Goal: Communication & Community: Ask a question

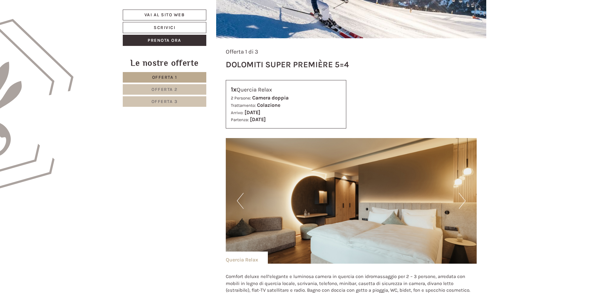
scroll to position [446, 0]
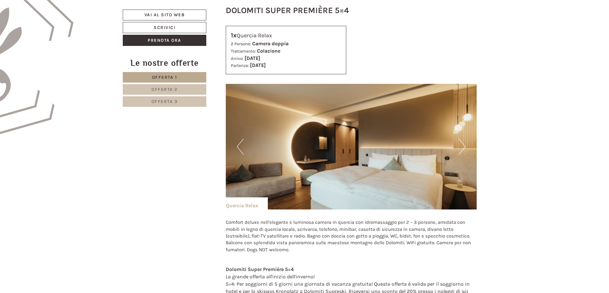
click at [461, 146] on button "Next" at bounding box center [462, 147] width 7 height 16
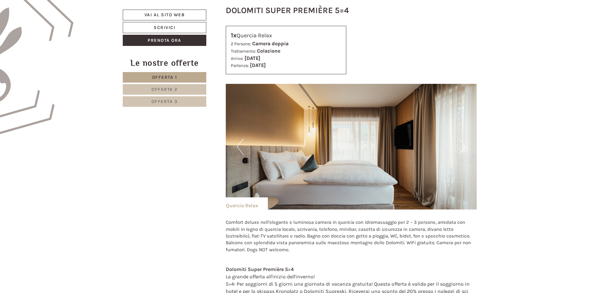
click at [461, 146] on button "Next" at bounding box center [462, 147] width 7 height 16
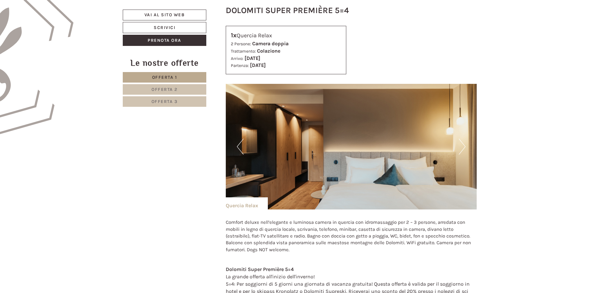
click at [461, 146] on button "Next" at bounding box center [462, 147] width 7 height 16
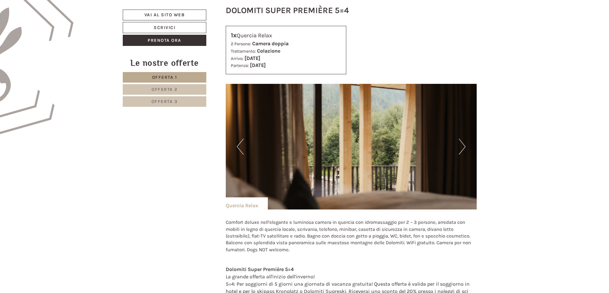
click at [461, 146] on button "Next" at bounding box center [462, 147] width 7 height 16
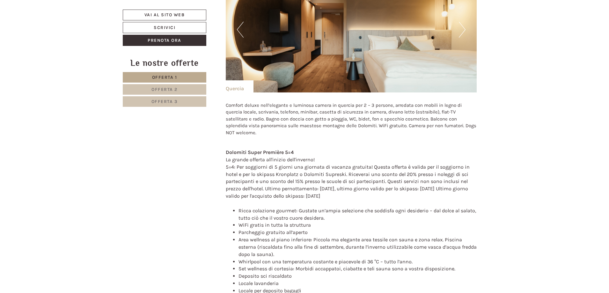
scroll to position [1243, 0]
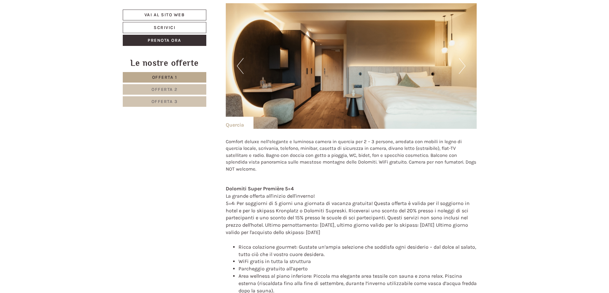
click at [463, 59] on button "Next" at bounding box center [462, 66] width 7 height 16
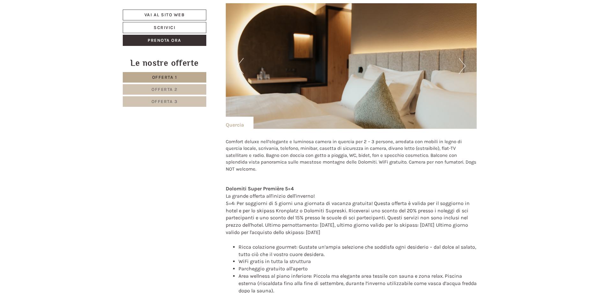
click at [463, 59] on button "Next" at bounding box center [462, 66] width 7 height 16
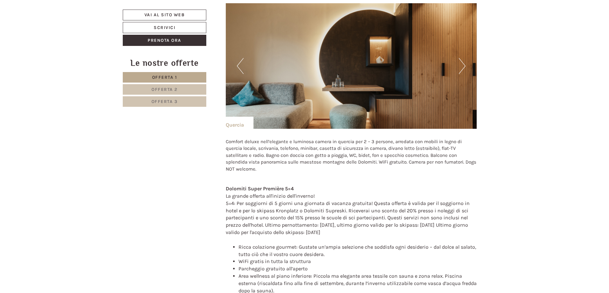
click at [463, 59] on button "Next" at bounding box center [462, 66] width 7 height 16
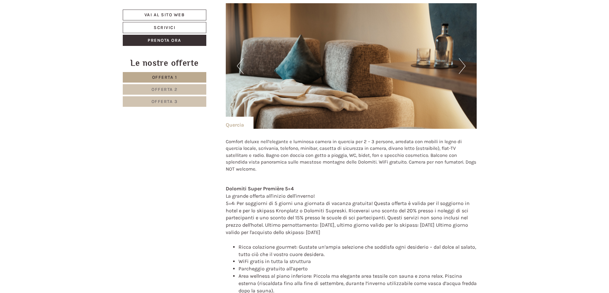
click at [463, 59] on button "Next" at bounding box center [462, 66] width 7 height 16
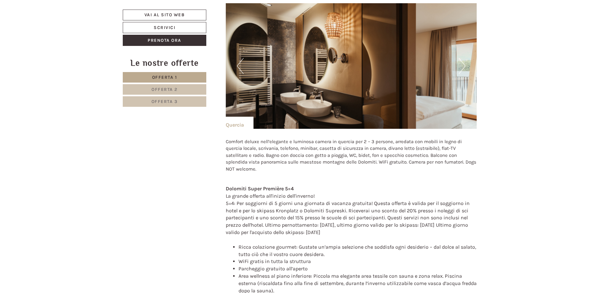
click at [463, 59] on button "Next" at bounding box center [462, 66] width 7 height 16
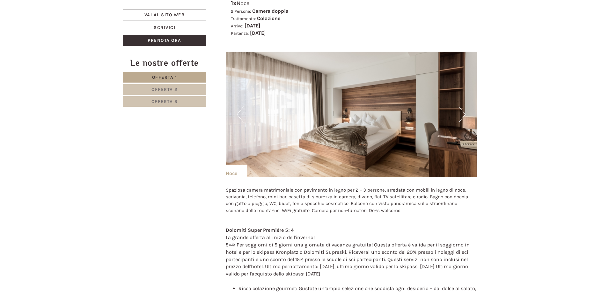
scroll to position [1913, 0]
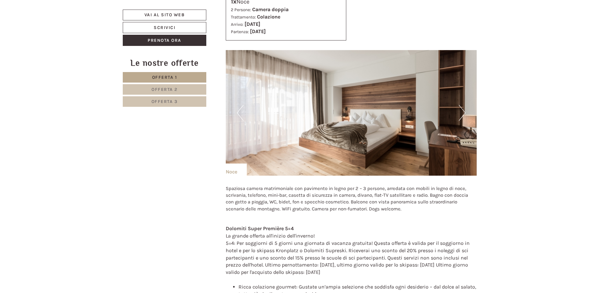
click at [465, 105] on button "Next" at bounding box center [462, 113] width 7 height 16
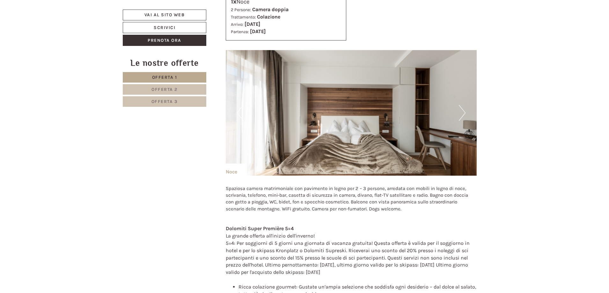
click at [465, 105] on button "Next" at bounding box center [462, 113] width 7 height 16
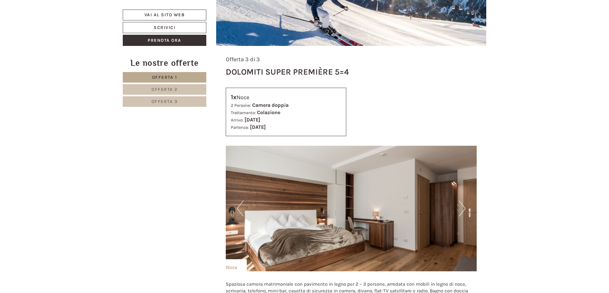
scroll to position [1626, 0]
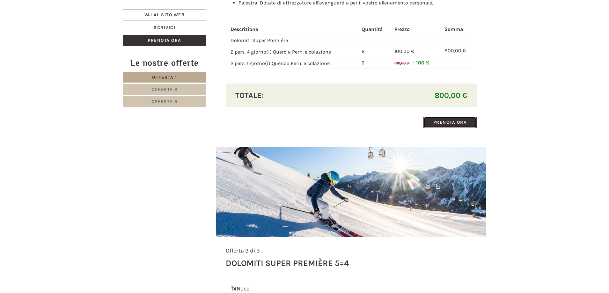
click at [452, 117] on link "Prenota ora" at bounding box center [450, 122] width 54 height 11
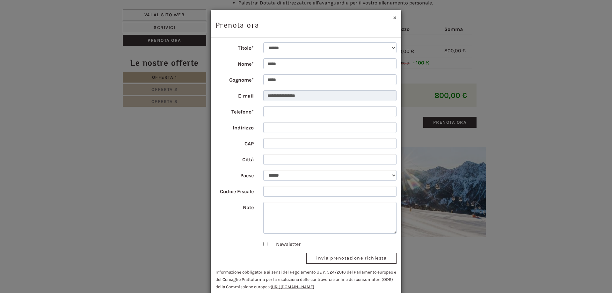
click at [394, 19] on button "×" at bounding box center [395, 17] width 4 height 7
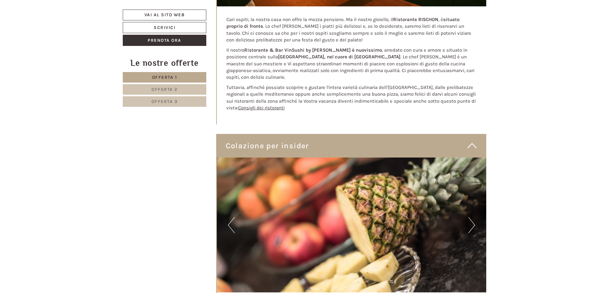
scroll to position [2837, 0]
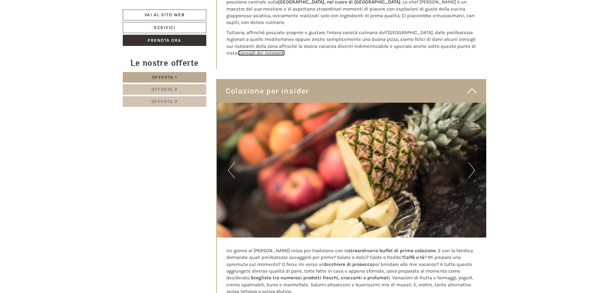
click at [281, 50] on link "Consigli dei ristoranti" at bounding box center [261, 53] width 47 height 6
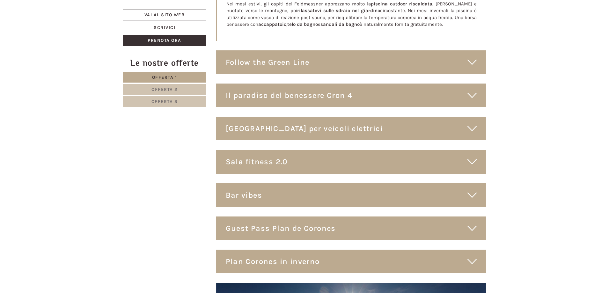
scroll to position [3730, 0]
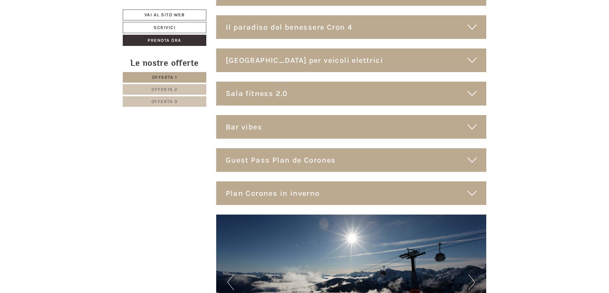
click at [335, 115] on div "Bar vibes" at bounding box center [351, 127] width 270 height 24
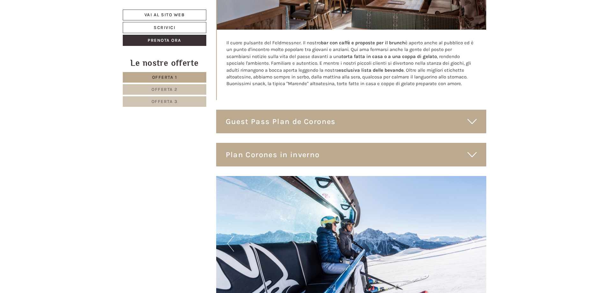
scroll to position [3985, 0]
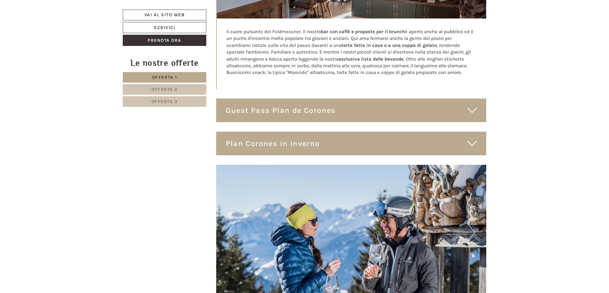
click at [335, 132] on div "Plan Corones in inverno" at bounding box center [351, 144] width 270 height 24
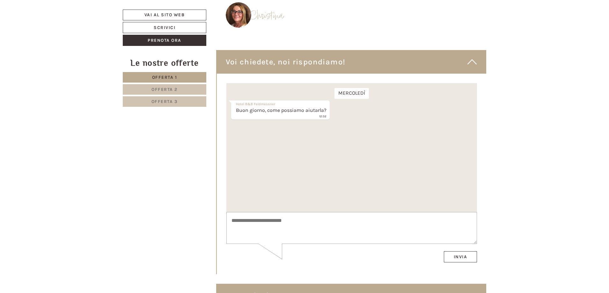
scroll to position [4590, 0]
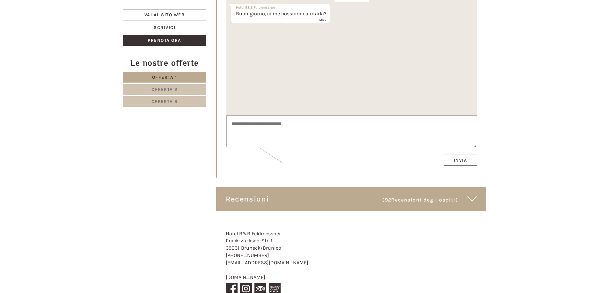
click at [301, 139] on textarea at bounding box center [351, 132] width 251 height 32
type textarea "**********"
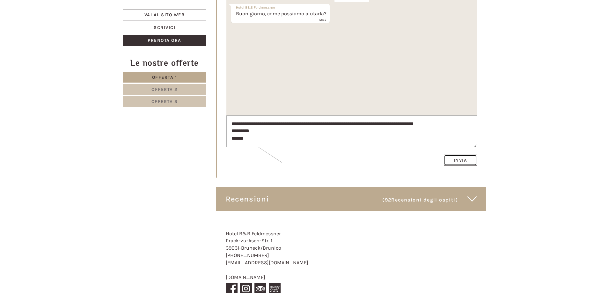
click at [452, 164] on button "Invia" at bounding box center [459, 160] width 33 height 11
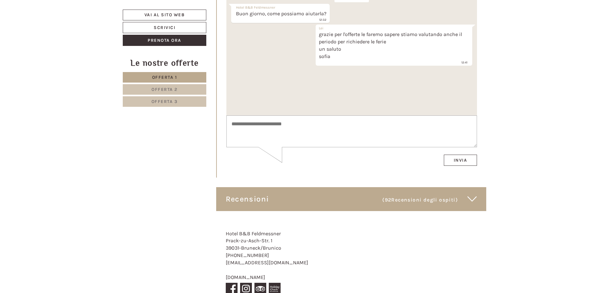
click at [444, 197] on span "Recensioni degli ospiti" at bounding box center [423, 200] width 64 height 6
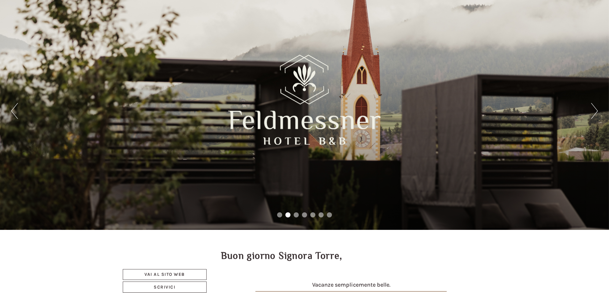
scroll to position [0, 0]
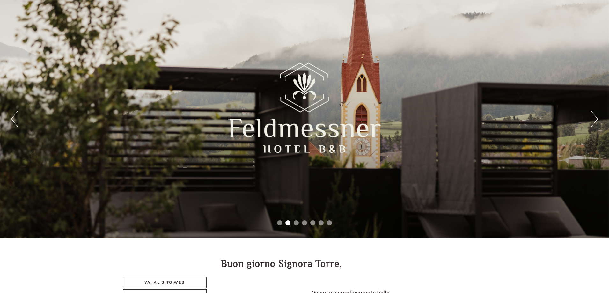
click at [590, 121] on div "Previous Next 1 2 3 4 5 6 7" at bounding box center [304, 119] width 609 height 238
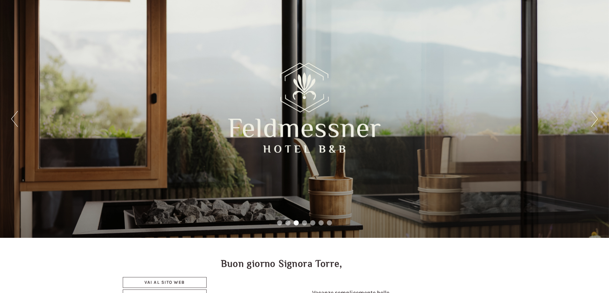
click at [594, 120] on button "Next" at bounding box center [594, 119] width 7 height 16
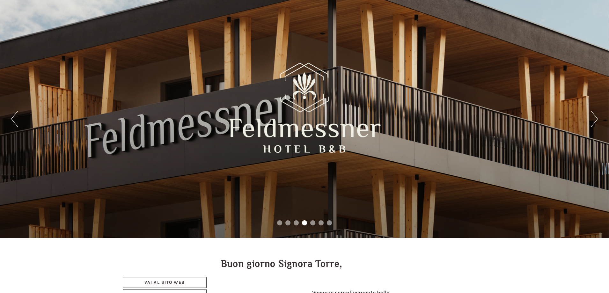
click at [594, 120] on button "Next" at bounding box center [594, 119] width 7 height 16
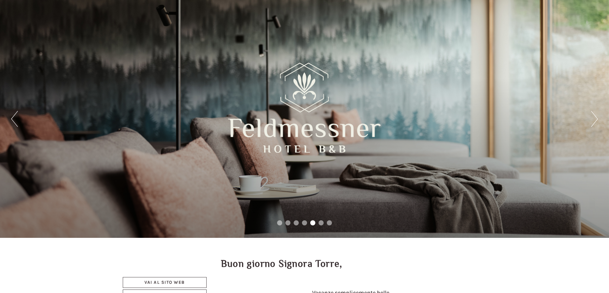
click at [594, 120] on button "Next" at bounding box center [594, 119] width 7 height 16
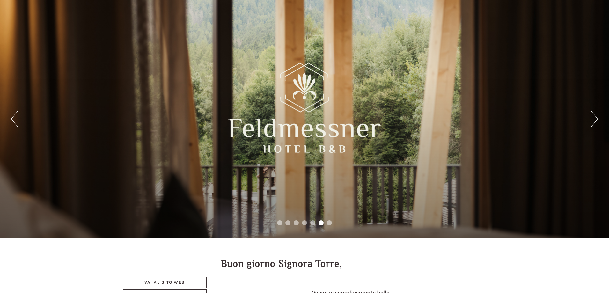
click at [594, 120] on button "Next" at bounding box center [594, 119] width 7 height 16
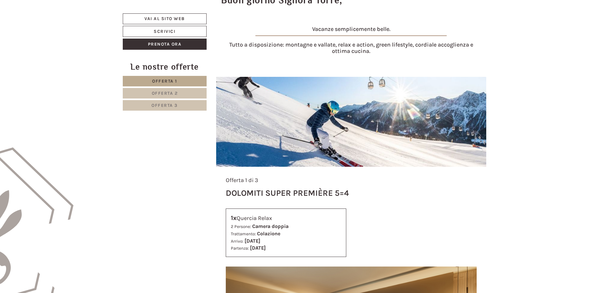
scroll to position [191, 0]
